Goal: Entertainment & Leisure: Consume media (video, audio)

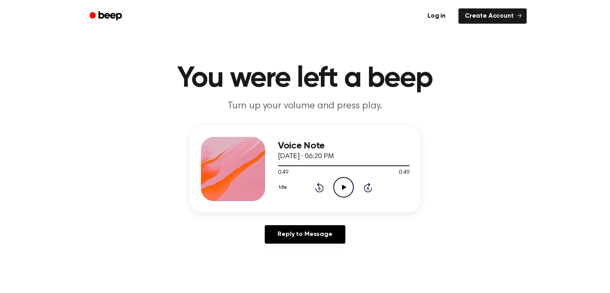
drag, startPoint x: 279, startPoint y: 166, endPoint x: 451, endPoint y: 189, distance: 174.2
click at [451, 189] on div "Voice Note [DATE] · 06:20 PM 0:49 0:49 Your browser does not support the [objec…" at bounding box center [305, 188] width 591 height 124
click at [280, 165] on div at bounding box center [344, 165] width 132 height 1
click at [343, 186] on icon at bounding box center [344, 187] width 4 height 5
click at [279, 165] on div at bounding box center [344, 165] width 132 height 1
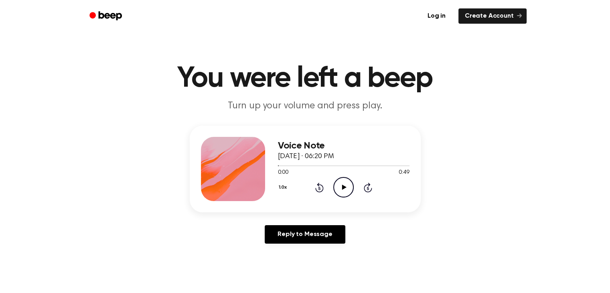
click at [342, 185] on icon at bounding box center [344, 187] width 4 height 5
click at [279, 167] on div at bounding box center [344, 165] width 132 height 6
click at [342, 187] on icon at bounding box center [344, 187] width 4 height 5
click at [345, 186] on icon "Play Audio" at bounding box center [344, 187] width 20 height 20
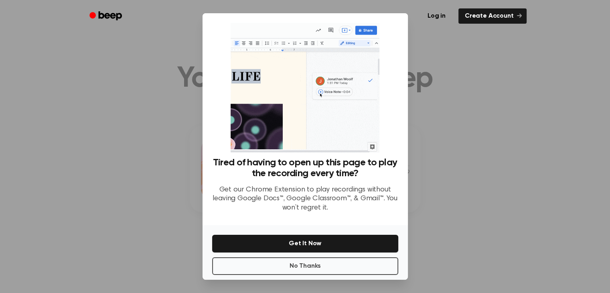
click at [422, 167] on div at bounding box center [305, 146] width 610 height 293
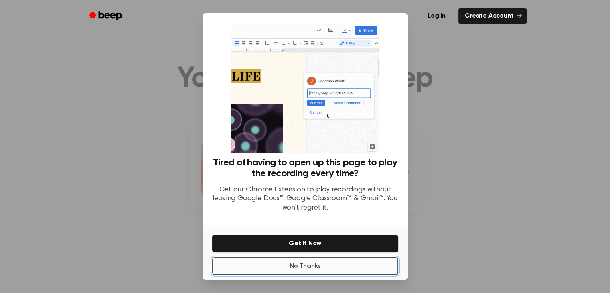
click at [298, 269] on button "No Thanks" at bounding box center [305, 266] width 186 height 18
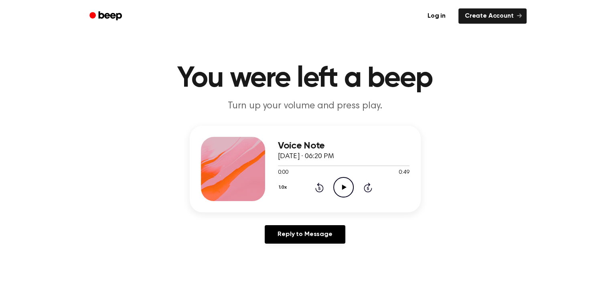
click at [344, 186] on icon at bounding box center [344, 187] width 4 height 5
